Goal: Transaction & Acquisition: Purchase product/service

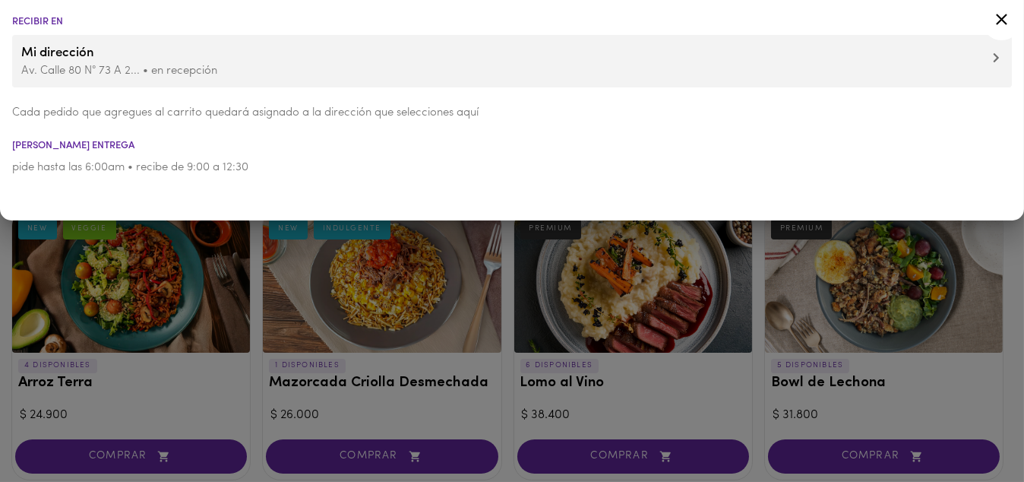
click at [246, 370] on div at bounding box center [512, 241] width 1024 height 482
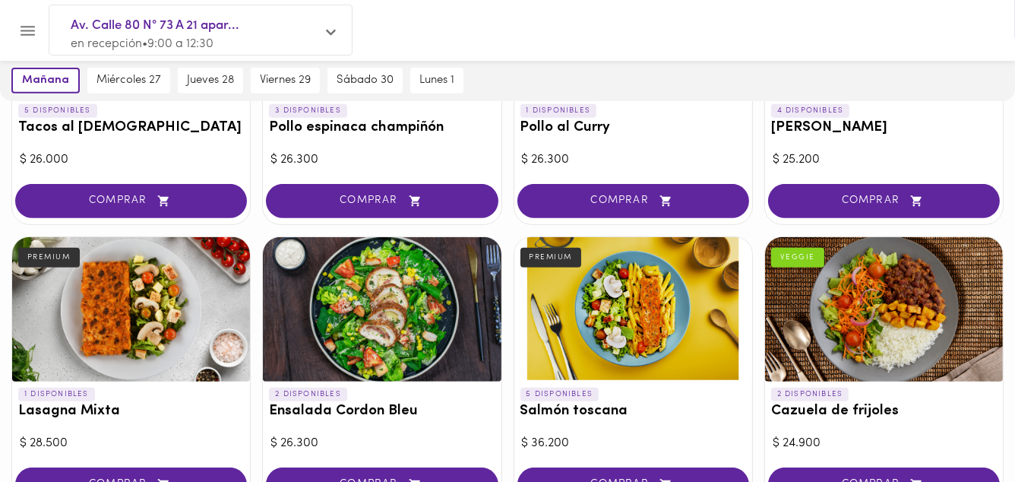
scroll to position [912, 0]
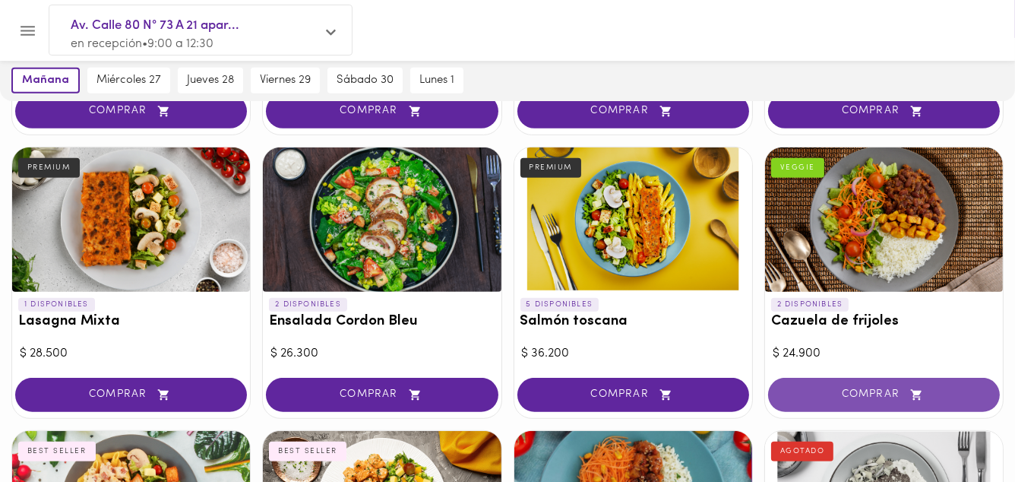
click at [878, 388] on span "COMPRAR" at bounding box center [884, 394] width 194 height 13
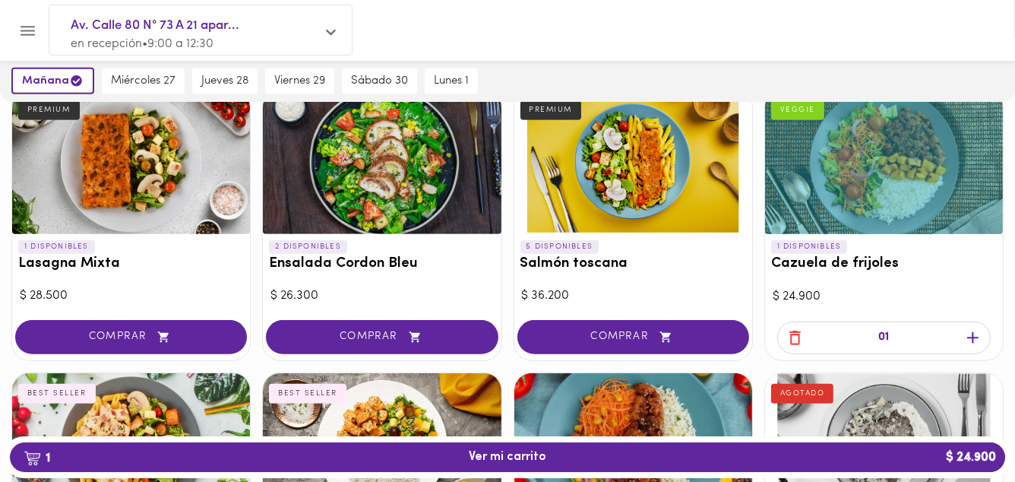
scroll to position [973, 0]
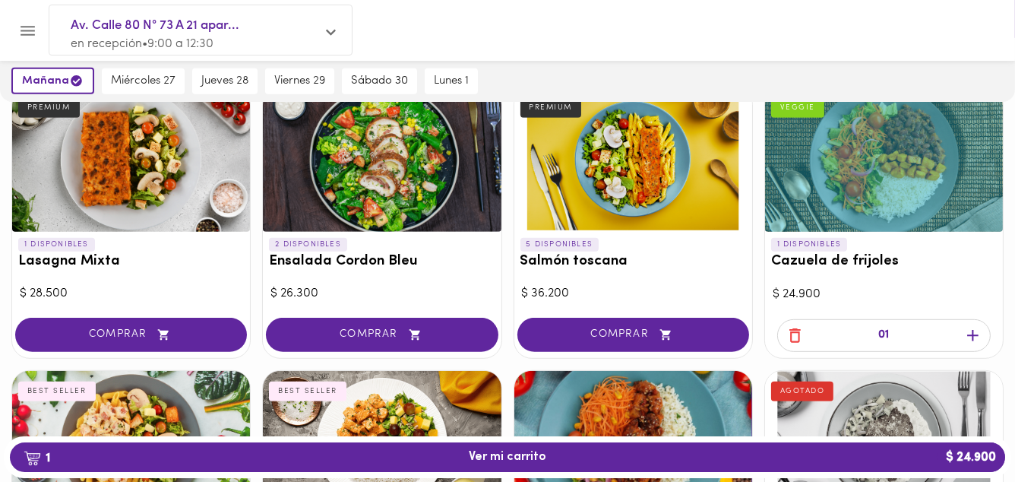
click at [975, 333] on icon "button" at bounding box center [972, 335] width 19 height 19
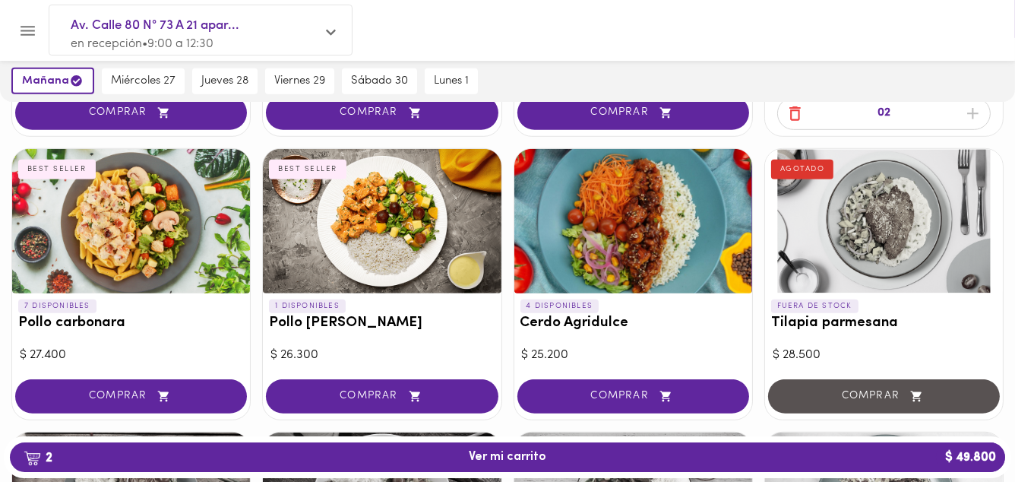
scroll to position [1216, 0]
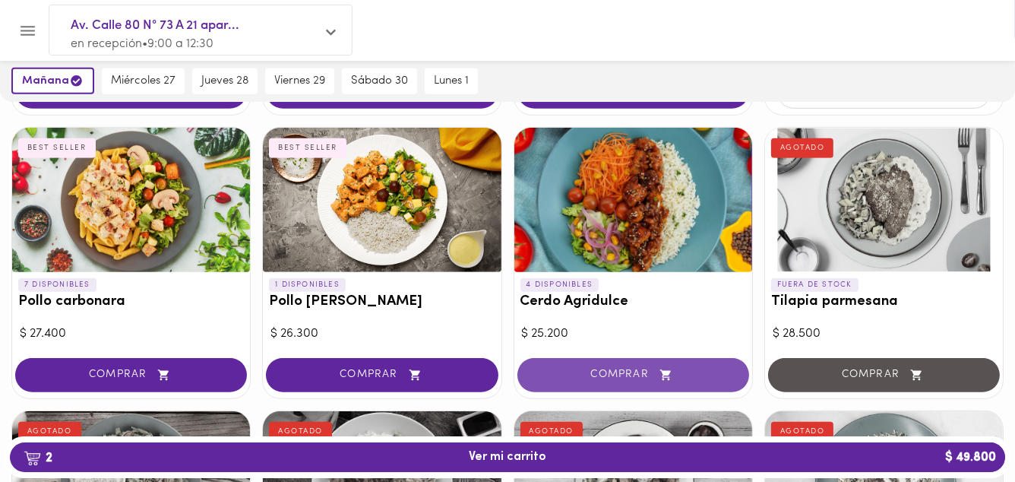
click at [604, 371] on span "COMPRAR" at bounding box center [633, 375] width 194 height 13
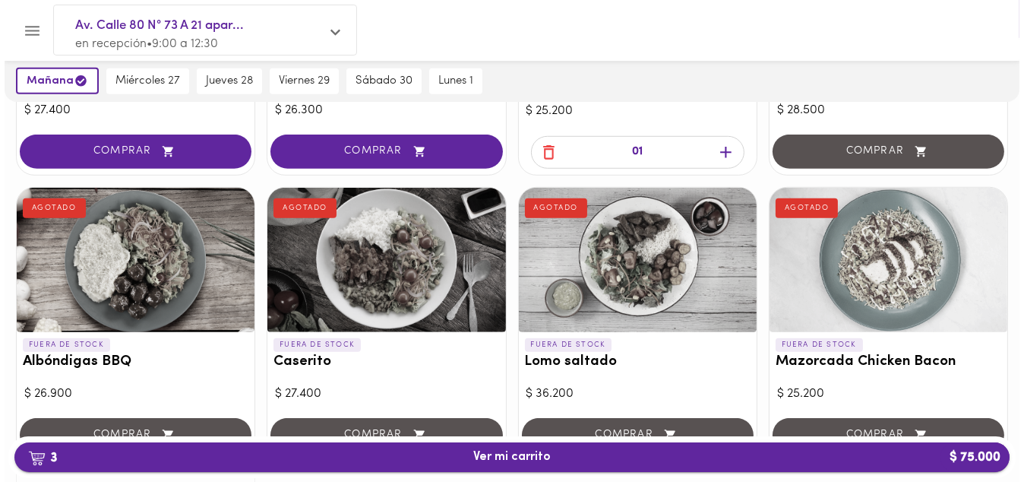
scroll to position [1459, 0]
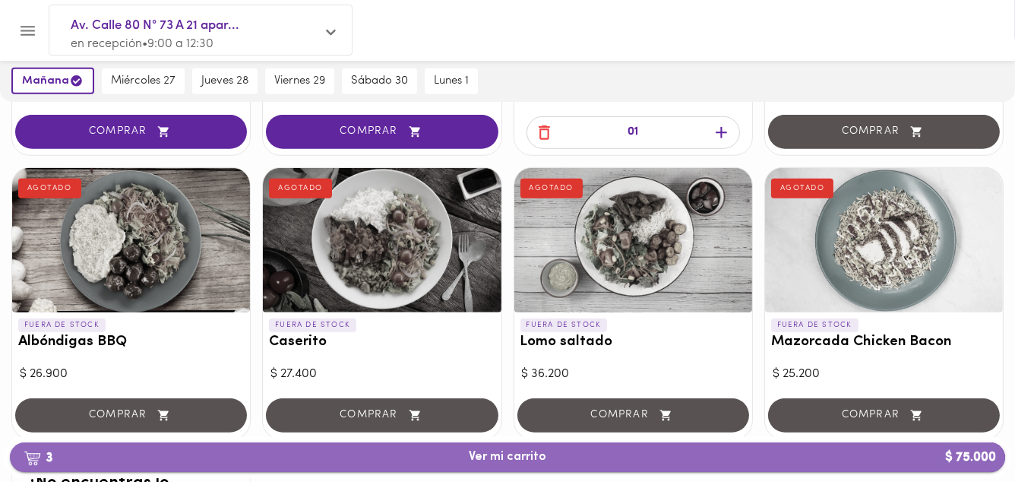
click at [512, 456] on span "3 Ver mi carrito $ 75.000" at bounding box center [508, 457] width 78 height 14
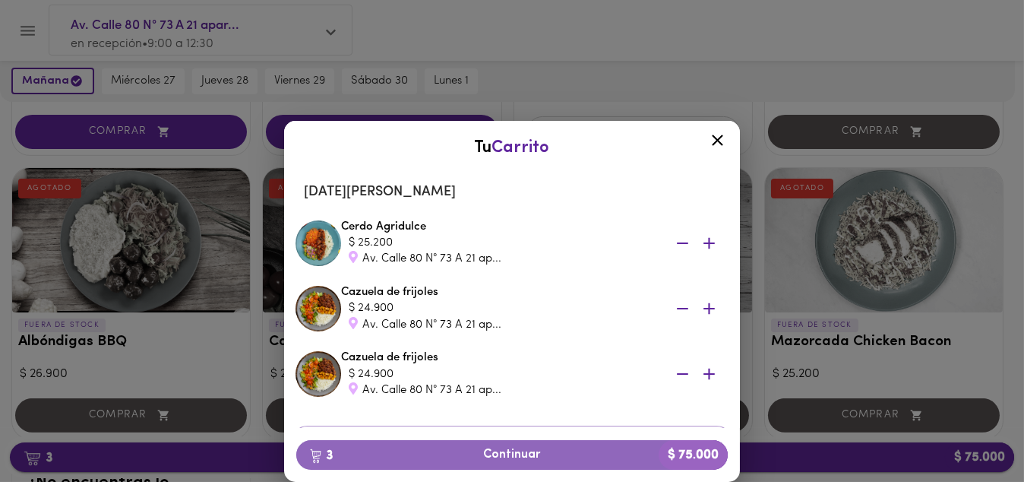
click at [512, 456] on span "3 Continuar $ 75.000" at bounding box center [511, 455] width 407 height 14
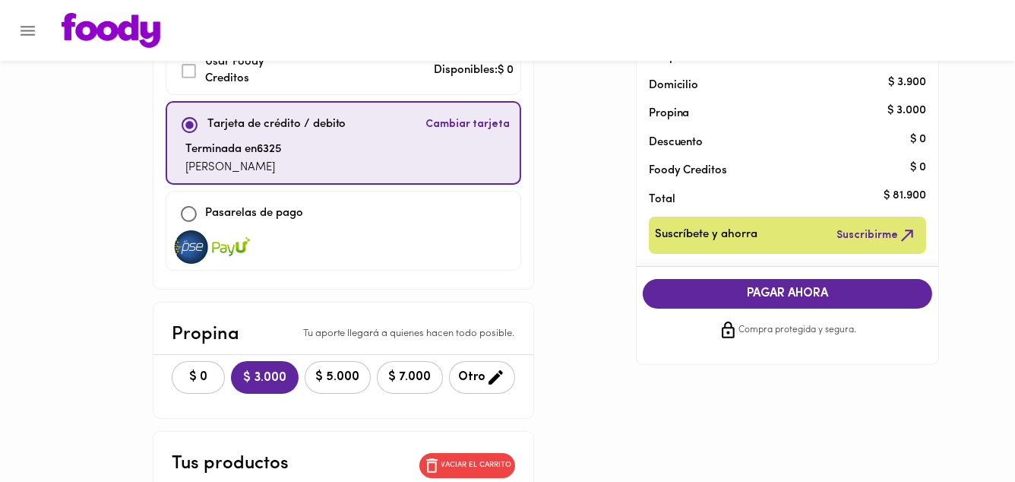
scroll to position [122, 0]
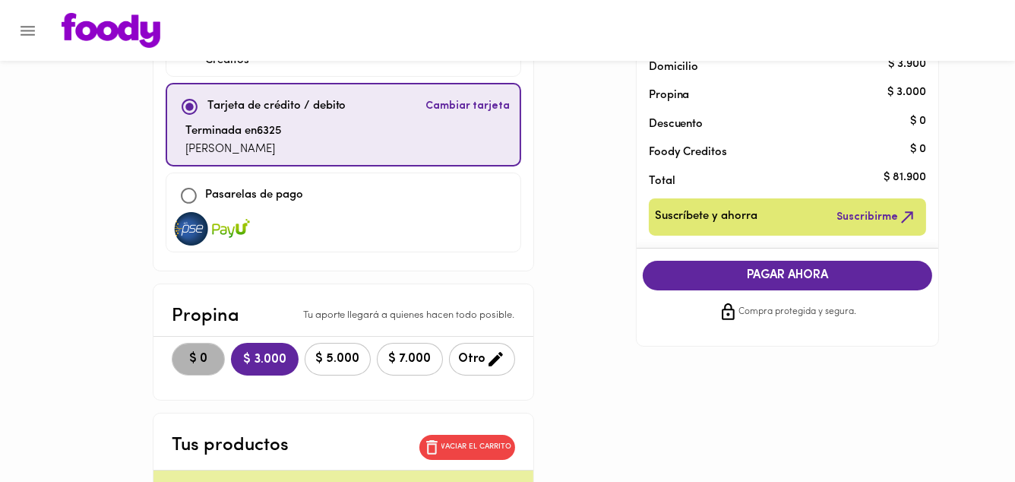
click at [195, 353] on span "$ 0" at bounding box center [198, 359] width 33 height 14
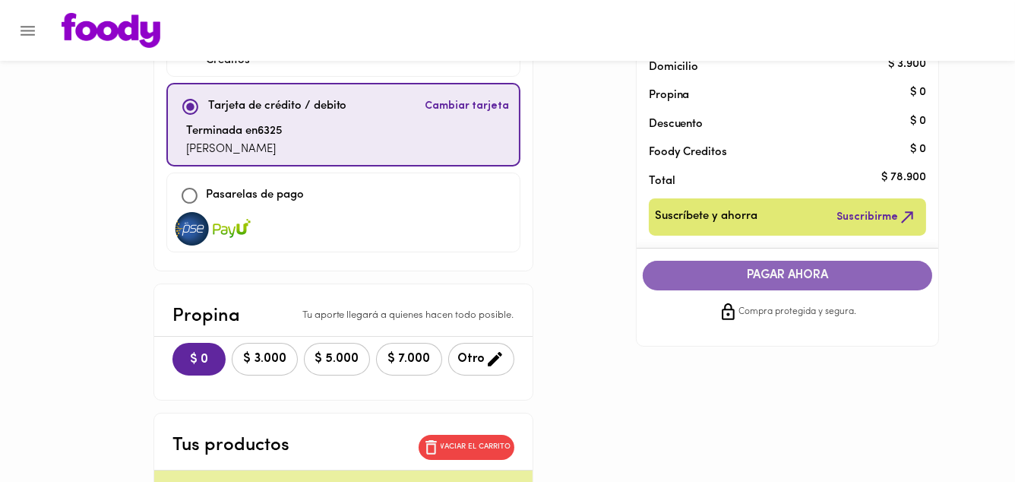
click at [796, 271] on span "PAGAR AHORA" at bounding box center [788, 275] width 260 height 14
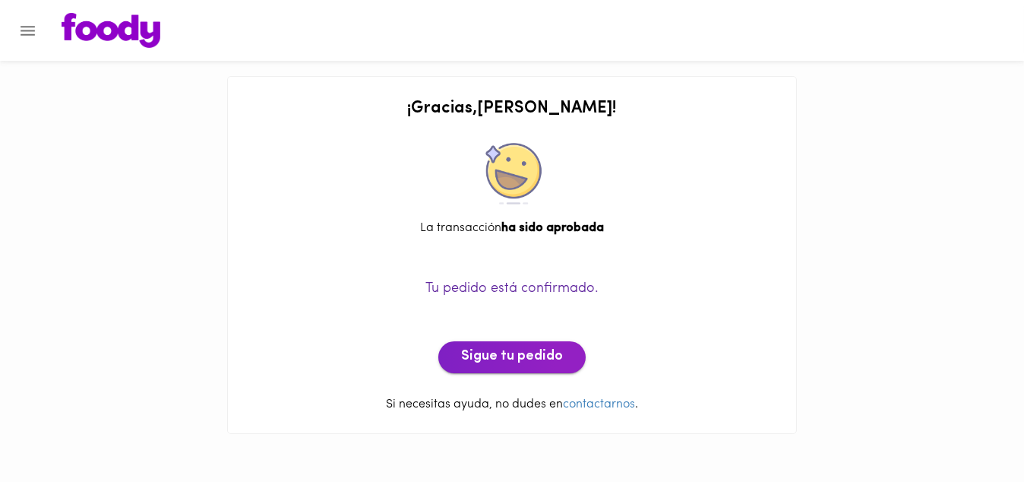
click at [508, 350] on span "Sigue tu pedido" at bounding box center [512, 357] width 102 height 17
